Goal: Obtain resource: Download file/media

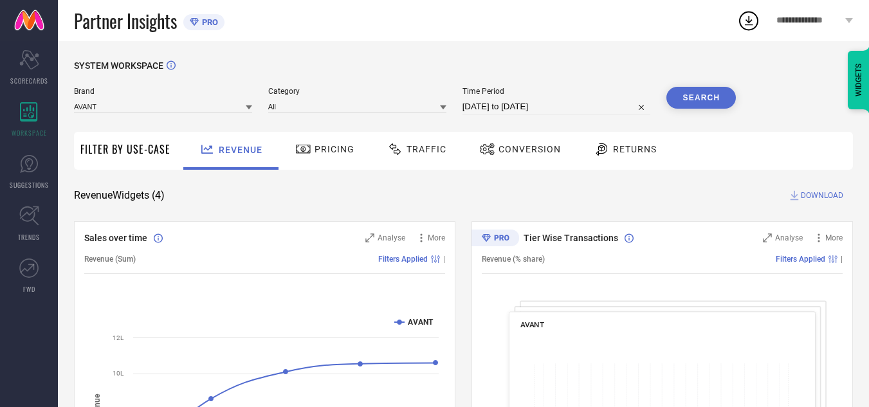
click at [529, 96] on span "Time Period" at bounding box center [556, 91] width 188 height 9
select select "7"
select select "2025"
select select "8"
select select "2025"
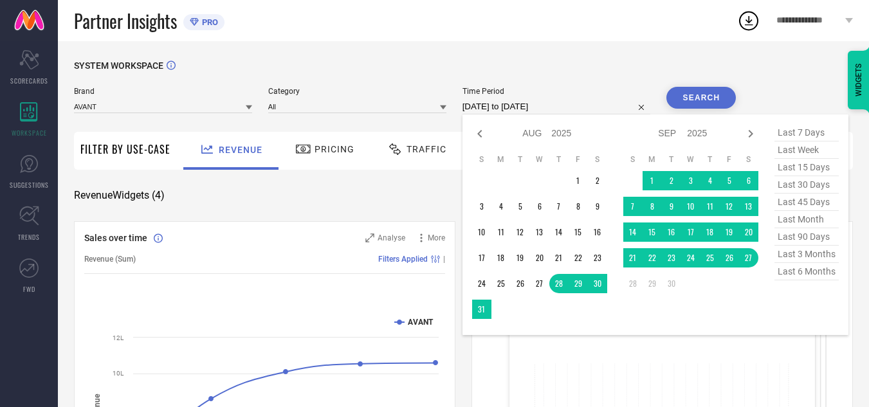
click at [531, 100] on input "[DATE] to [DATE]" at bounding box center [556, 106] width 188 height 15
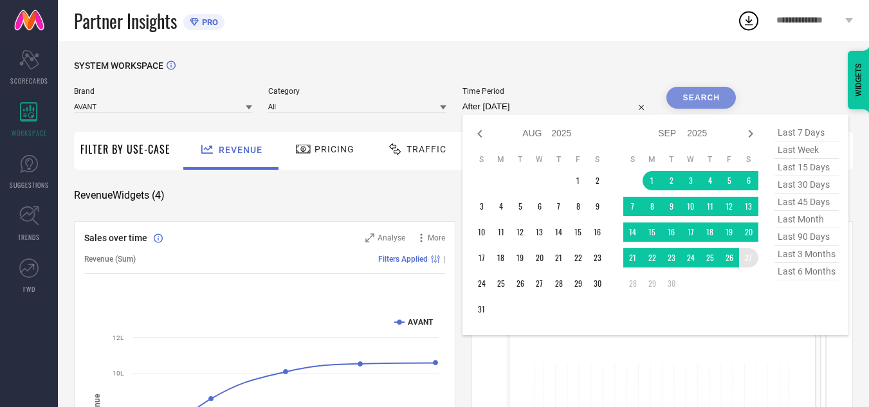
drag, startPoint x: 650, startPoint y: 174, endPoint x: 756, endPoint y: 260, distance: 137.2
click at [756, 260] on tbody "1 2 3 4 5 6 7 8 9 10 11 12 13 14 15 16 17 18 19 20 21 22 23 24 25 26 27 28 29 30" at bounding box center [690, 232] width 135 height 122
type input "[DATE] to [DATE]"
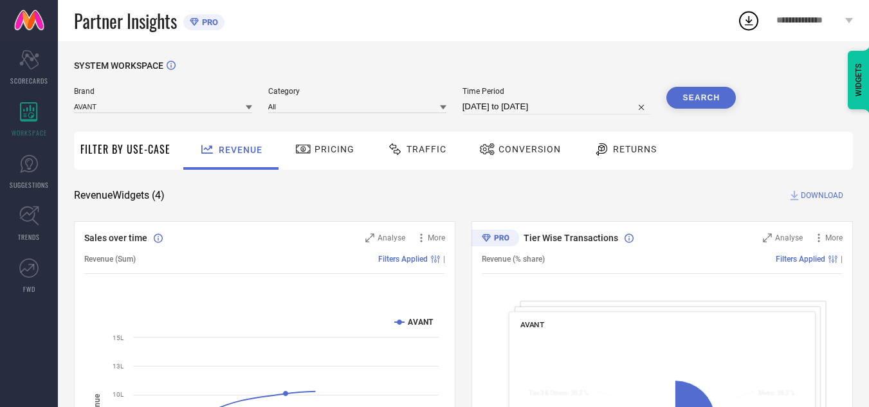
select select "7"
select select "2025"
select select "8"
select select "2025"
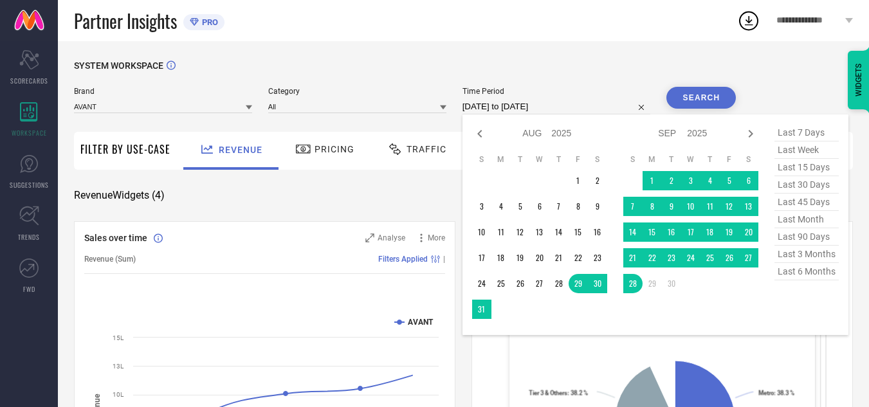
click at [504, 107] on input "29-08-2025 to 28-09-2025" at bounding box center [556, 106] width 188 height 15
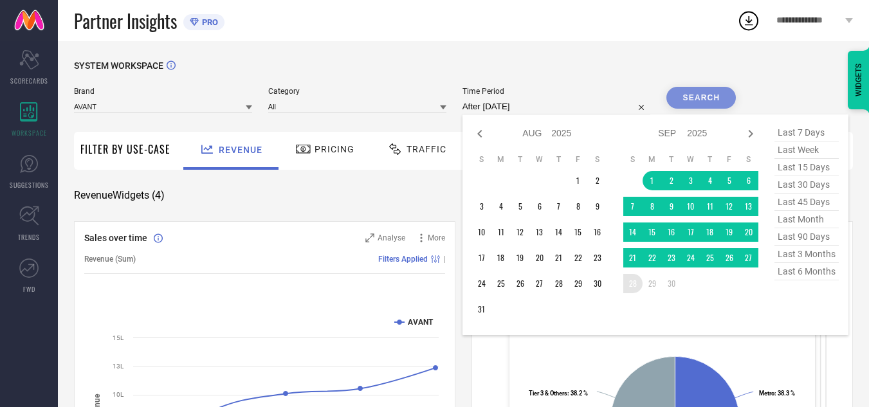
drag, startPoint x: 656, startPoint y: 182, endPoint x: 630, endPoint y: 286, distance: 106.9
click at [630, 286] on tbody "1 2 3 4 5 6 7 8 9 10 11 12 13 14 15 16 17 18 19 20 21 22 23 24 25 26 27 28 29 30" at bounding box center [690, 232] width 135 height 122
type input "01-09-2025 to 28-09-2025"
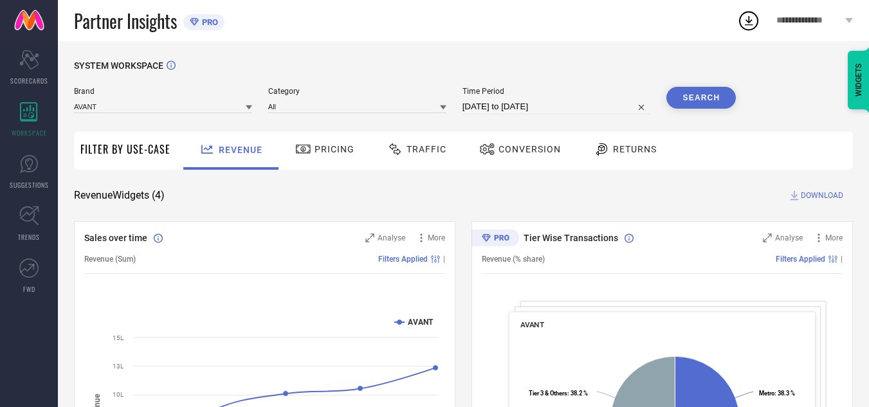
click at [688, 101] on button "Search" at bounding box center [700, 98] width 69 height 22
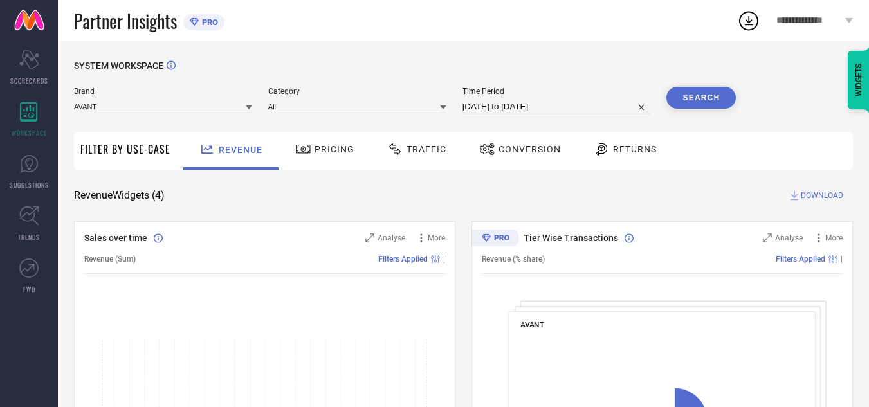
click at [403, 147] on div at bounding box center [396, 149] width 19 height 15
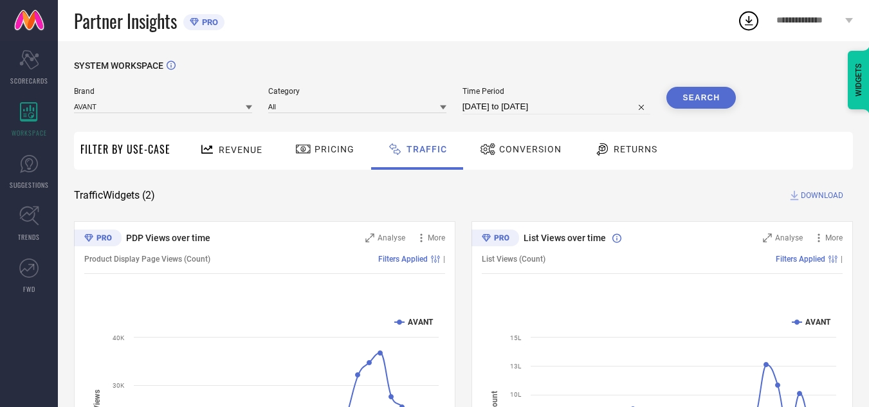
click at [810, 192] on span "DOWNLOAD" at bounding box center [822, 195] width 42 height 13
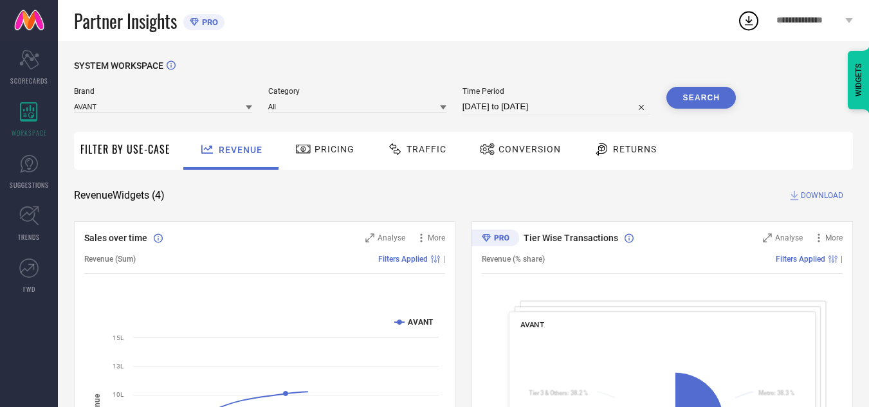
select select "7"
select select "2025"
select select "8"
select select "2025"
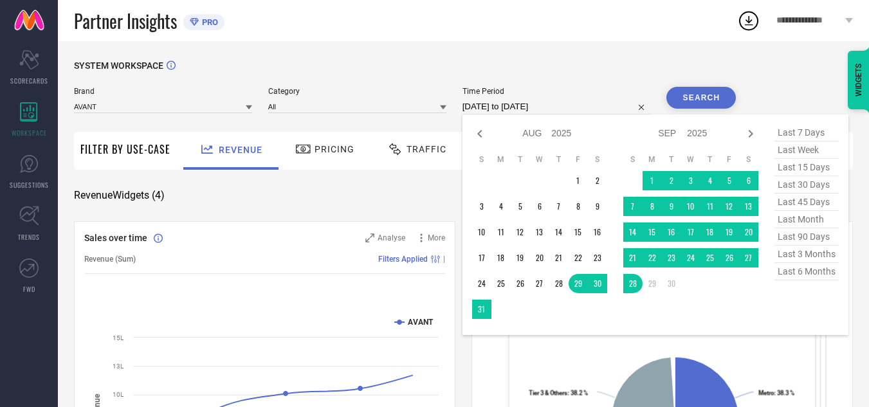
click at [506, 107] on input "29-08-2025 to 28-09-2025" at bounding box center [556, 106] width 188 height 15
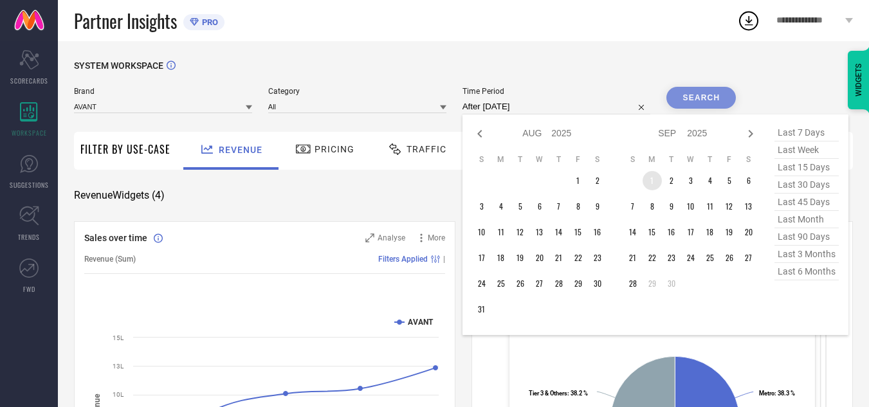
click at [654, 178] on td "1" at bounding box center [652, 180] width 19 height 19
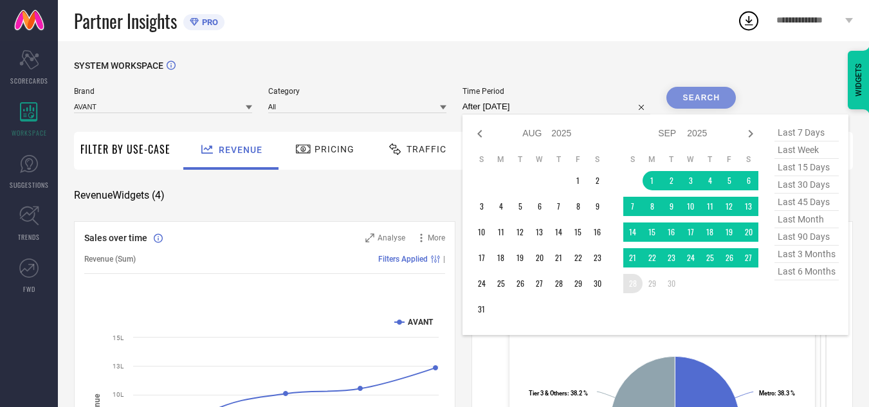
type input "01-09-2025 to 28-09-2025"
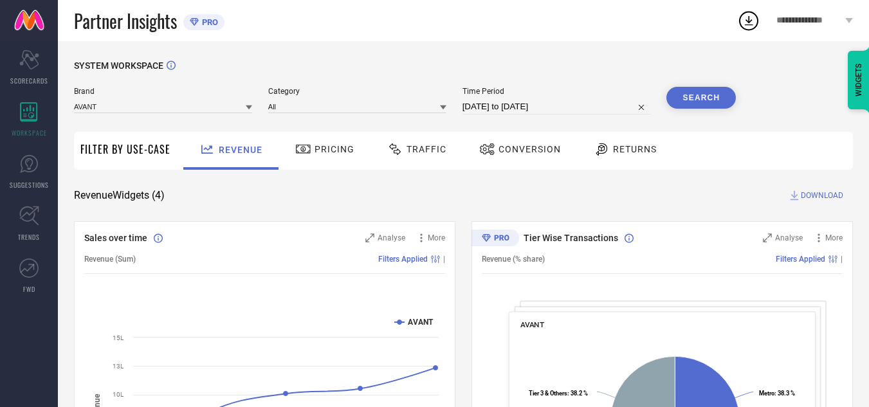
click at [697, 95] on button "Search" at bounding box center [700, 98] width 69 height 22
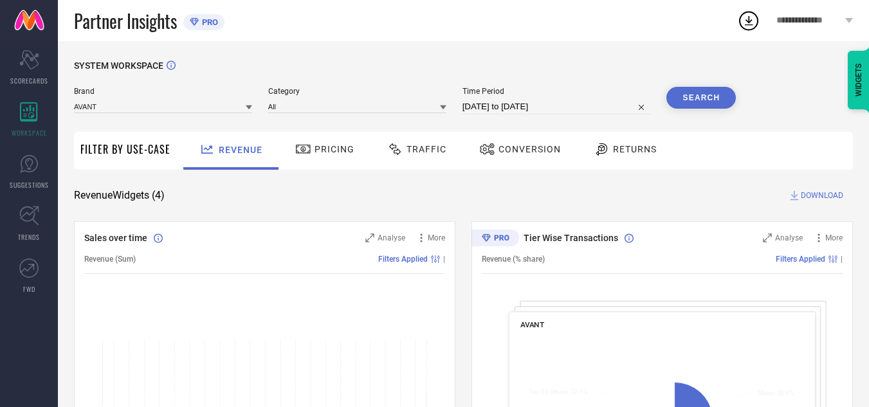
click at [407, 151] on span "Traffic" at bounding box center [427, 149] width 40 height 10
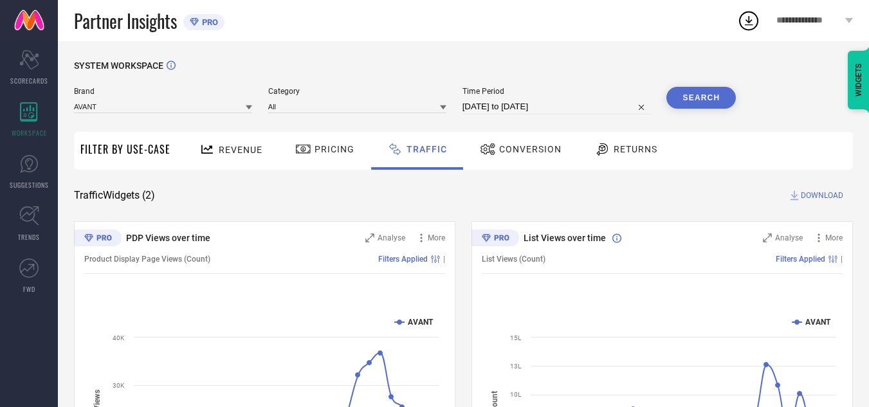
click at [818, 199] on span "DOWNLOAD" at bounding box center [822, 195] width 42 height 13
click at [519, 80] on div "SYSTEM WORKSPACE" at bounding box center [463, 73] width 779 height 26
select select "8"
select select "2025"
select select "9"
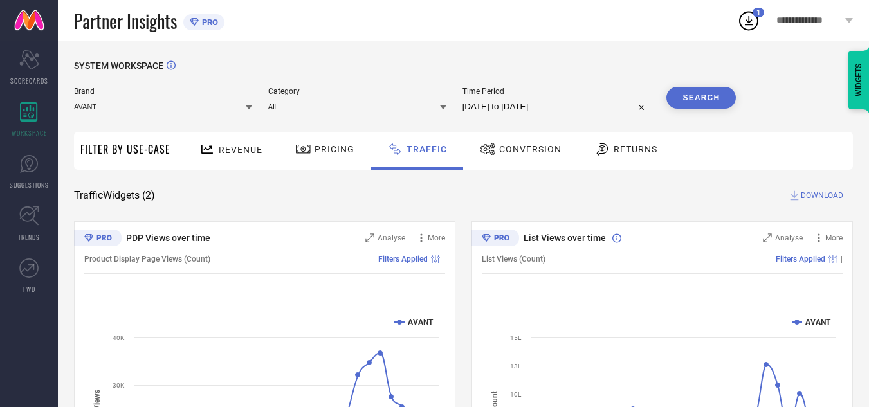
select select "2025"
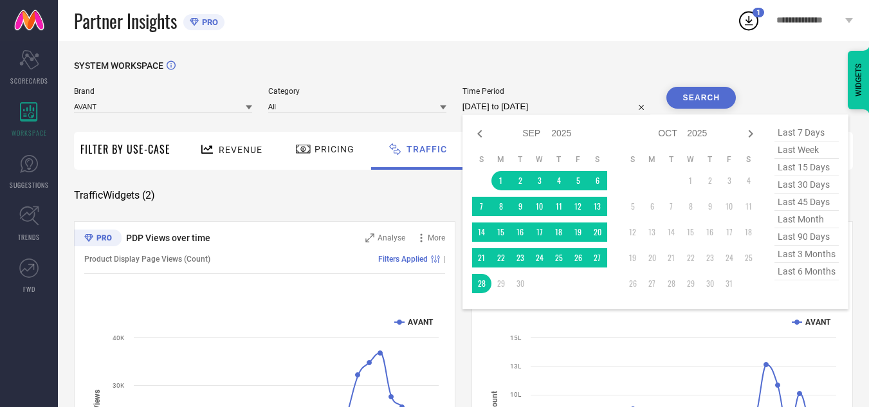
drag, startPoint x: 545, startPoint y: 105, endPoint x: 613, endPoint y: 189, distance: 108.4
click at [613, 114] on div "01-09-2025 to 28-09-2025 Jan Feb Mar Apr May Jun Jul Aug Sep Oct Nov Dec 2015 2…" at bounding box center [556, 106] width 188 height 15
drag, startPoint x: 502, startPoint y: 185, endPoint x: 596, endPoint y: 258, distance: 119.3
click at [596, 258] on tbody "1 2 3 4 5 6 7 8 9 10 11 12 13 14 15 16 17 18 19 20 21 22 23 24 25 26 27 28 29 30" at bounding box center [539, 232] width 135 height 122
type input "[DATE] to [DATE]"
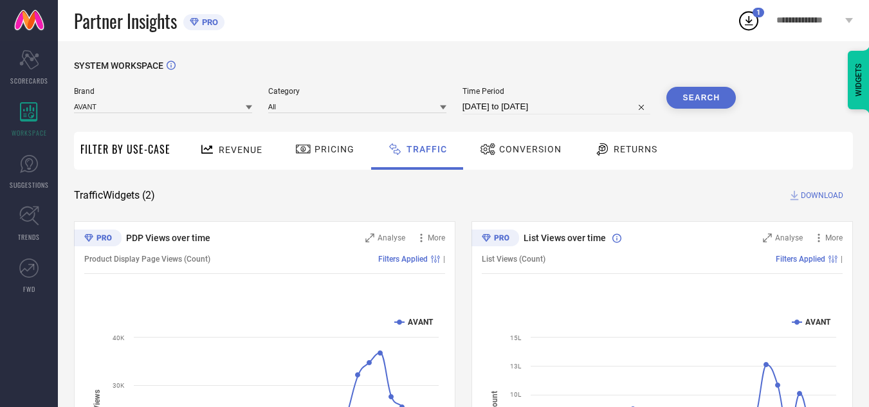
click at [689, 99] on button "Search" at bounding box center [700, 98] width 69 height 22
click at [821, 191] on span "DOWNLOAD" at bounding box center [822, 195] width 42 height 13
